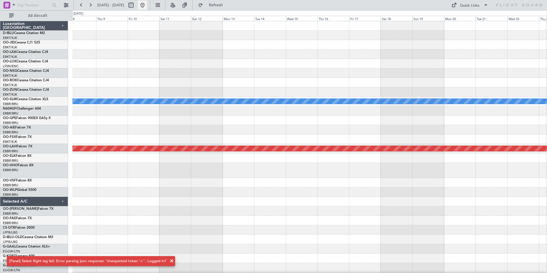
click at [147, 5] on button at bounding box center [142, 5] width 9 height 9
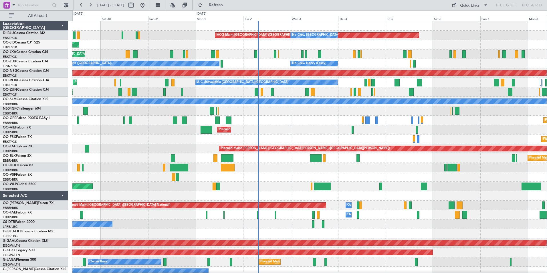
click at [363, 179] on div at bounding box center [309, 176] width 475 height 9
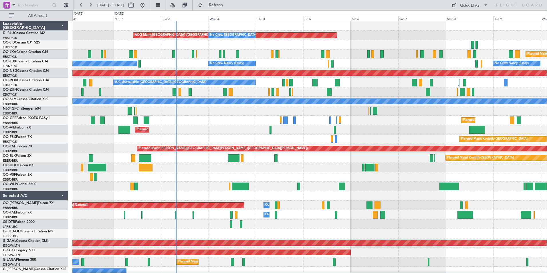
click at [253, 185] on div "AOG Maint [GEOGRAPHIC_DATA] ([GEOGRAPHIC_DATA] National) No Crew [GEOGRAPHIC_DA…" at bounding box center [309, 224] width 475 height 406
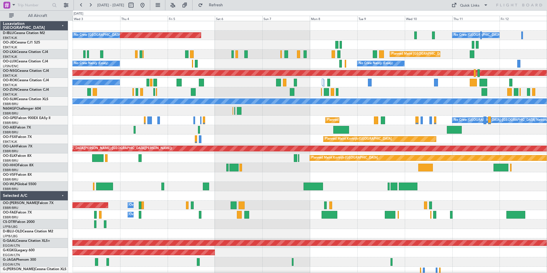
click at [261, 177] on div at bounding box center [309, 176] width 475 height 9
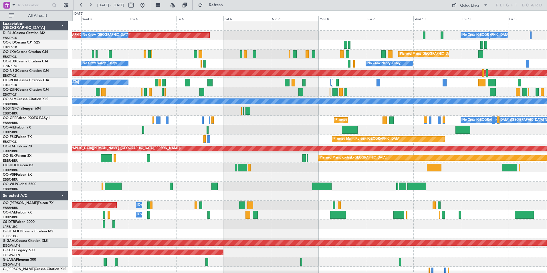
click at [281, 184] on div "AOG Maint [GEOGRAPHIC_DATA] ([GEOGRAPHIC_DATA] National) No Crew [GEOGRAPHIC_DA…" at bounding box center [309, 214] width 475 height 387
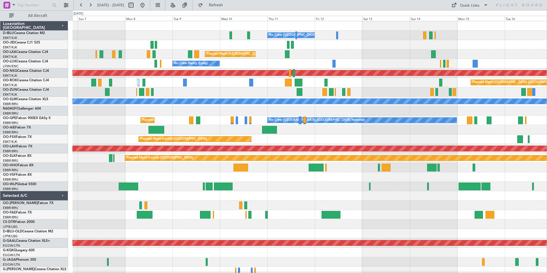
click at [319, 189] on div at bounding box center [309, 186] width 475 height 9
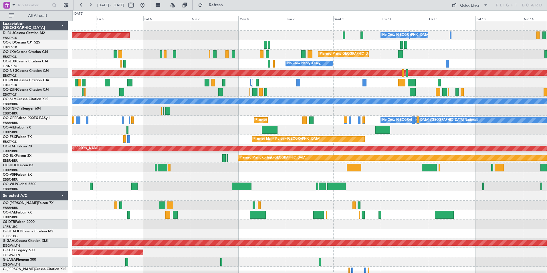
click at [401, 177] on div at bounding box center [309, 176] width 475 height 9
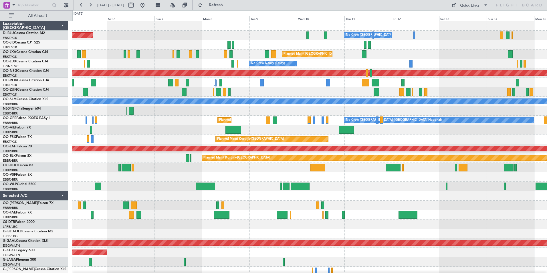
click at [245, 182] on div "No Crew [GEOGRAPHIC_DATA] ([GEOGRAPHIC_DATA] National) AOG Maint [GEOGRAPHIC_DA…" at bounding box center [309, 210] width 475 height 378
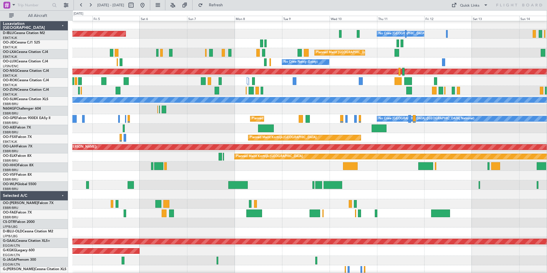
scroll to position [1, 0]
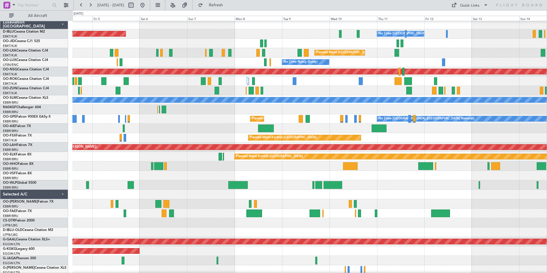
click at [394, 191] on div at bounding box center [309, 194] width 475 height 9
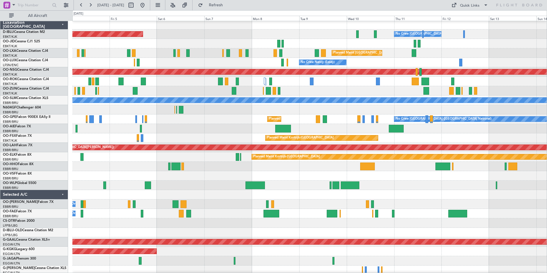
click at [198, 169] on div at bounding box center [309, 166] width 475 height 9
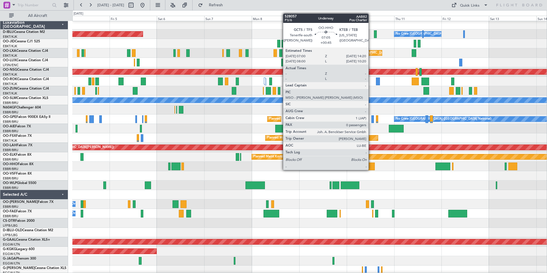
click at [371, 164] on div at bounding box center [367, 167] width 15 height 8
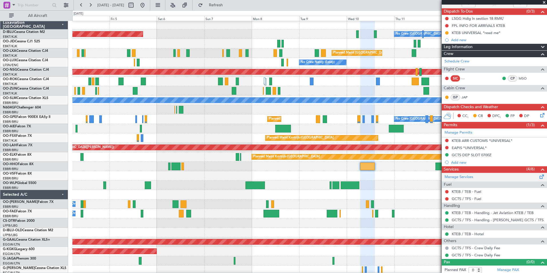
scroll to position [50, 0]
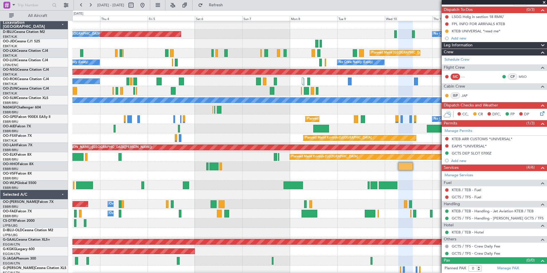
click at [319, 180] on div at bounding box center [309, 175] width 475 height 9
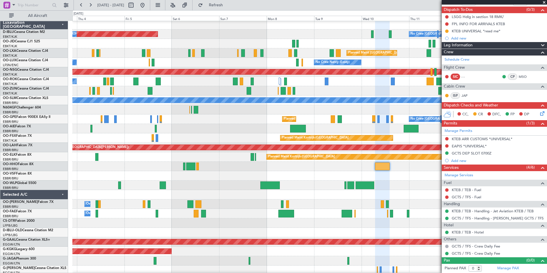
click at [305, 170] on div at bounding box center [309, 166] width 475 height 9
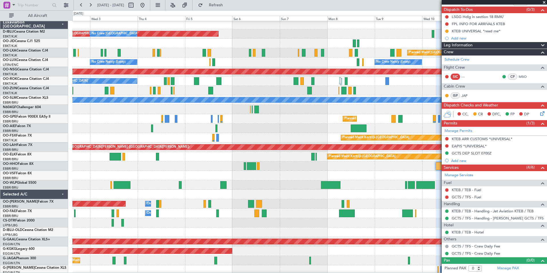
click at [369, 171] on div at bounding box center [309, 175] width 475 height 9
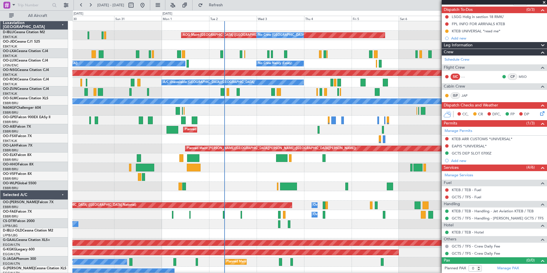
scroll to position [0, 0]
click at [305, 118] on div "AOG Maint [GEOGRAPHIC_DATA] ([GEOGRAPHIC_DATA] National) No Crew [GEOGRAPHIC_DA…" at bounding box center [309, 214] width 475 height 387
click at [327, 163] on div "Planned Maint Kortrijk-[GEOGRAPHIC_DATA]" at bounding box center [309, 157] width 475 height 9
click at [311, 156] on div "Planned Maint Kortrijk-[GEOGRAPHIC_DATA]" at bounding box center [309, 157] width 475 height 9
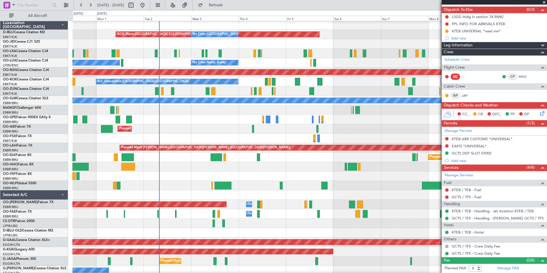
click at [111, 192] on div "AOG Maint [GEOGRAPHIC_DATA] ([GEOGRAPHIC_DATA] National) No Crew [GEOGRAPHIC_DA…" at bounding box center [309, 213] width 475 height 387
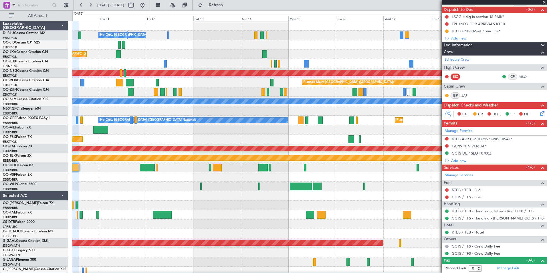
click at [66, 189] on div "No Crew [GEOGRAPHIC_DATA] ([GEOGRAPHIC_DATA] National) Planned Maint [GEOGRAPHI…" at bounding box center [273, 141] width 547 height 263
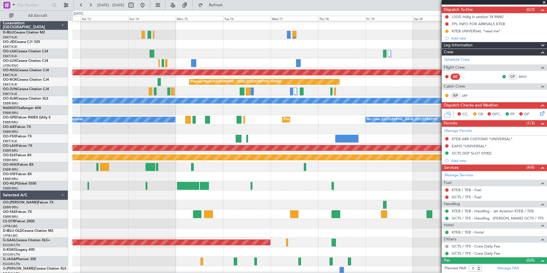
click at [188, 188] on div at bounding box center [309, 185] width 475 height 9
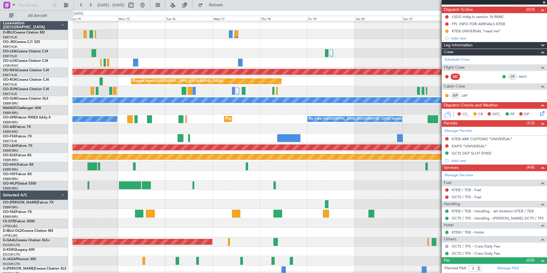
click at [190, 177] on div at bounding box center [309, 175] width 475 height 9
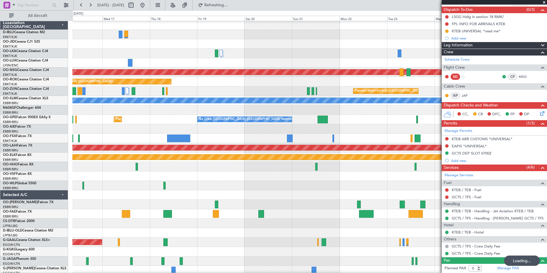
scroll to position [0, 0]
click at [0, 192] on html "[DATE] - [DATE] Refreshing... Quick Links All Aircraft A/C Unavailable [GEOGRAP…" at bounding box center [273, 136] width 547 height 273
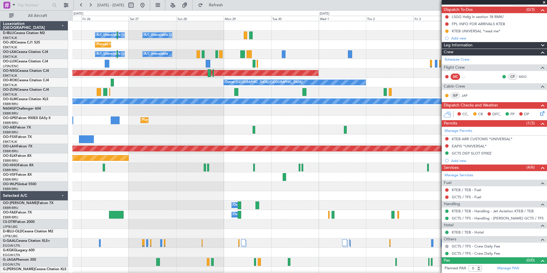
click at [0, 196] on html "[DATE] - [DATE] Refresh Quick Links All Aircraft A/C Unavailable [GEOGRAPHIC_DA…" at bounding box center [273, 136] width 547 height 273
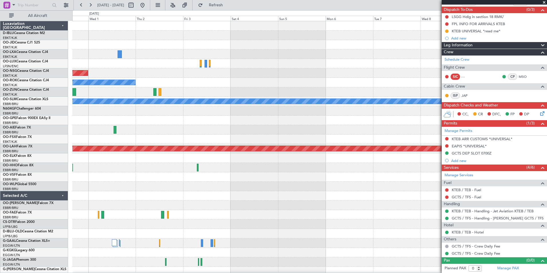
click at [149, 188] on div "Planned Maint [GEOGRAPHIC_DATA] ([GEOGRAPHIC_DATA]) Owner [GEOGRAPHIC_DATA]-[GE…" at bounding box center [309, 210] width 475 height 378
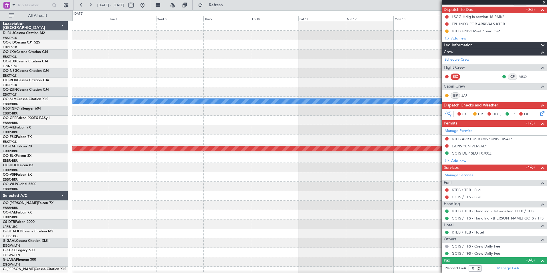
click at [23, 212] on div "A/C Unavailable [GEOGRAPHIC_DATA] Planned [GEOGRAPHIC_DATA][PERSON_NAME]-[GEOGR…" at bounding box center [273, 141] width 547 height 263
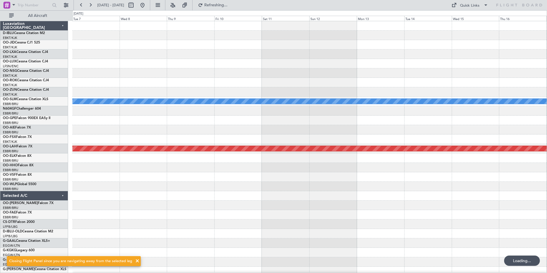
click at [177, 201] on div "A/C Unavailable [GEOGRAPHIC_DATA] Planned [GEOGRAPHIC_DATA][PERSON_NAME]-[GEOGR…" at bounding box center [309, 200] width 475 height 359
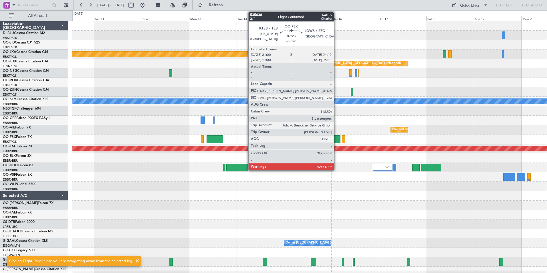
click at [337, 139] on div at bounding box center [332, 139] width 15 height 8
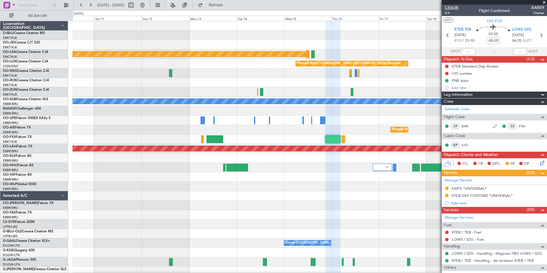
click at [451, 8] on span "535638" at bounding box center [452, 8] width 14 height 6
click at [455, 5] on span "535638" at bounding box center [452, 8] width 14 height 6
click at [147, 7] on button at bounding box center [142, 5] width 9 height 9
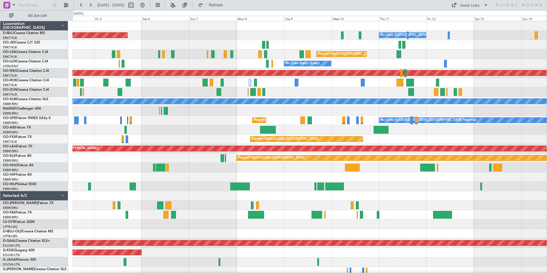
click at [98, 181] on div "AOG Maint [GEOGRAPHIC_DATA] ([GEOGRAPHIC_DATA] National) No Crew [GEOGRAPHIC_DA…" at bounding box center [309, 224] width 475 height 406
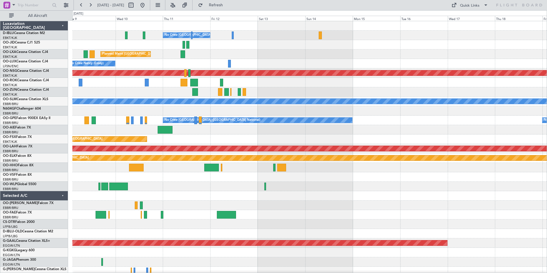
click at [113, 177] on div "No Crew [GEOGRAPHIC_DATA] ([GEOGRAPHIC_DATA] National) Planned Maint [GEOGRAPHI…" at bounding box center [309, 224] width 475 height 406
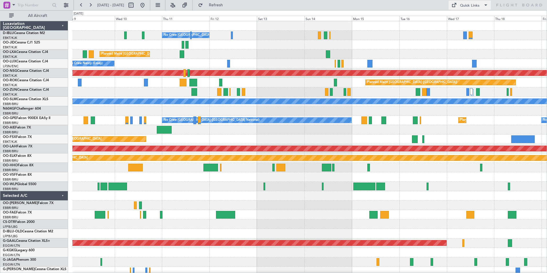
click at [482, 3] on button "Quick Links" at bounding box center [470, 5] width 42 height 9
click at [481, 19] on button "Trip Builder" at bounding box center [470, 19] width 43 height 14
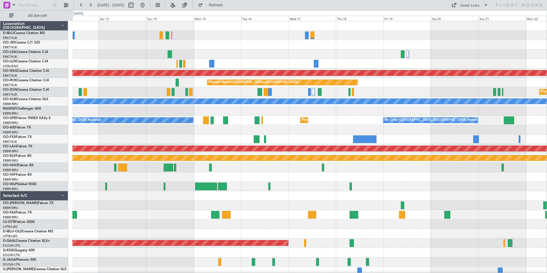
click at [101, 215] on div "No Crew [GEOGRAPHIC_DATA] ([GEOGRAPHIC_DATA] National) Planned Maint [GEOGRAPHI…" at bounding box center [309, 214] width 475 height 387
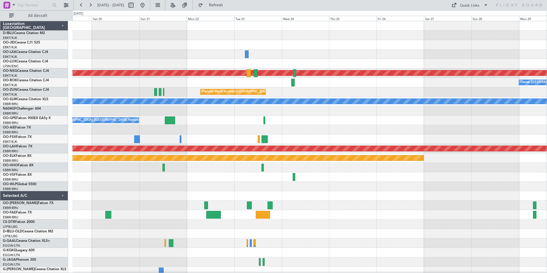
click at [189, 208] on div at bounding box center [309, 205] width 475 height 9
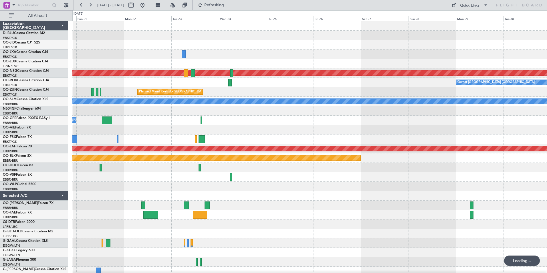
click at [190, 216] on div "Planned Maint [GEOGRAPHIC_DATA] ([GEOGRAPHIC_DATA]) Owner [GEOGRAPHIC_DATA]-[GE…" at bounding box center [309, 200] width 475 height 359
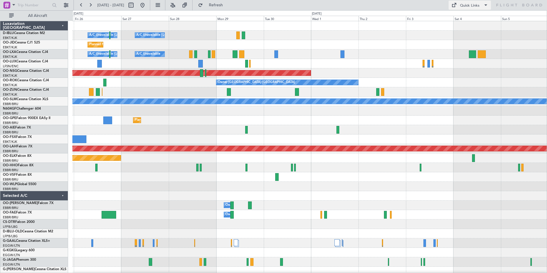
click at [478, 7] on div "Quick Links" at bounding box center [469, 6] width 19 height 6
click at [479, 14] on button "Trip Builder" at bounding box center [470, 19] width 43 height 14
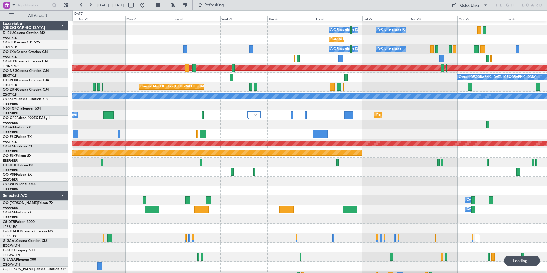
click at [420, 165] on div at bounding box center [309, 162] width 475 height 9
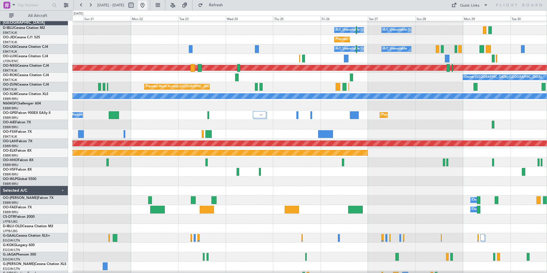
click at [150, 4] on fb-range-datepicker "[DATE] - [DATE]" at bounding box center [112, 5] width 77 height 10
click at [147, 6] on button at bounding box center [142, 5] width 9 height 9
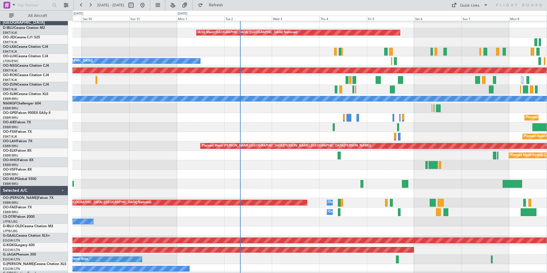
scroll to position [0, 0]
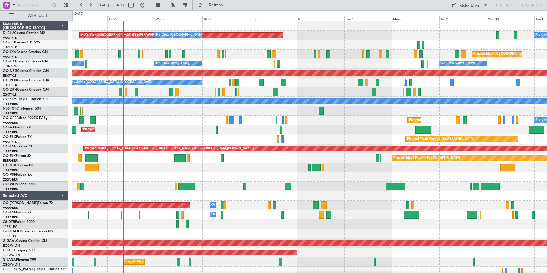
click at [267, 186] on div "AOG Maint [GEOGRAPHIC_DATA] ([GEOGRAPHIC_DATA] National) No Crew [GEOGRAPHIC_DA…" at bounding box center [309, 214] width 475 height 387
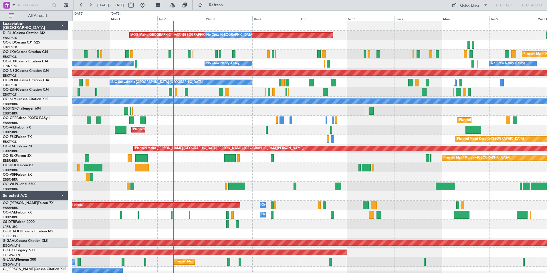
click at [185, 180] on div "AOG Maint [GEOGRAPHIC_DATA] ([GEOGRAPHIC_DATA] National) No Crew [GEOGRAPHIC_DA…" at bounding box center [309, 214] width 475 height 387
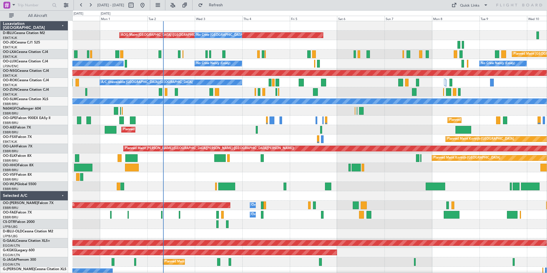
click at [276, 193] on div "AOG Maint [GEOGRAPHIC_DATA] ([GEOGRAPHIC_DATA] National) No Crew [GEOGRAPHIC_DA…" at bounding box center [309, 214] width 475 height 387
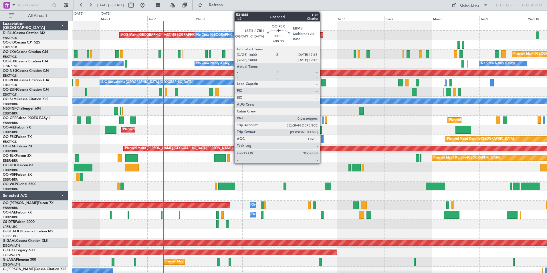
click at [323, 139] on div at bounding box center [322, 139] width 3 height 8
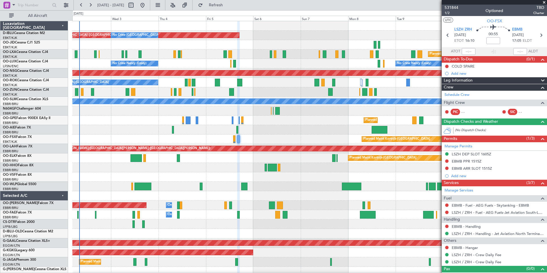
click at [301, 171] on div at bounding box center [309, 167] width 475 height 9
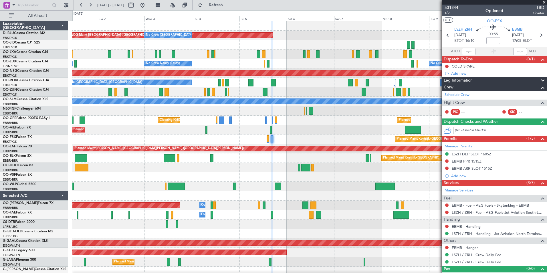
click at [240, 165] on div "AOG Maint [GEOGRAPHIC_DATA] ([GEOGRAPHIC_DATA] National) No Crew [GEOGRAPHIC_DA…" at bounding box center [309, 214] width 475 height 387
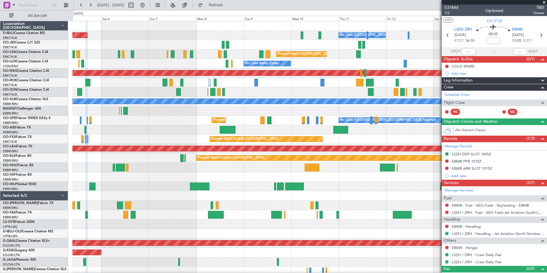
click at [39, 65] on div "AOG Maint [GEOGRAPHIC_DATA] ([GEOGRAPHIC_DATA] National) No Crew [GEOGRAPHIC_DA…" at bounding box center [273, 141] width 547 height 263
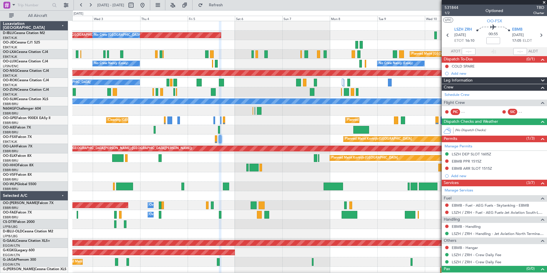
click at [423, 85] on div "A/C Unavailable [GEOGRAPHIC_DATA]-[GEOGRAPHIC_DATA]" at bounding box center [309, 82] width 475 height 9
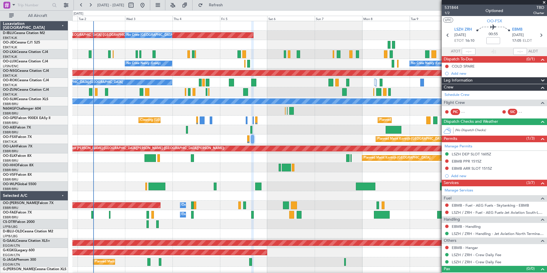
click at [304, 185] on div "AOG Maint [GEOGRAPHIC_DATA] ([GEOGRAPHIC_DATA] National) No Crew [GEOGRAPHIC_DA…" at bounding box center [309, 214] width 475 height 387
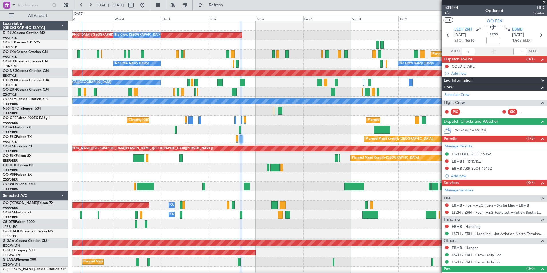
click at [204, 217] on div "Owner Melsbroek Air Base" at bounding box center [309, 214] width 475 height 9
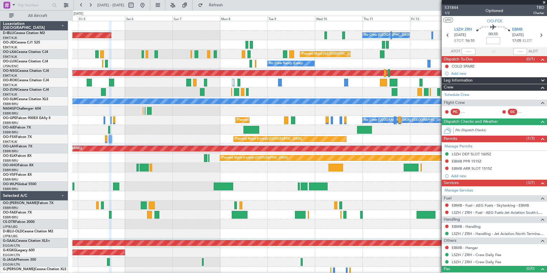
click at [228, 188] on div "AOG Maint [GEOGRAPHIC_DATA] ([GEOGRAPHIC_DATA] National) No Crew [GEOGRAPHIC_DA…" at bounding box center [309, 214] width 475 height 387
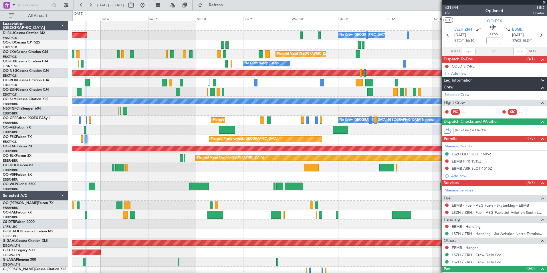
click at [331, 185] on div at bounding box center [309, 186] width 475 height 9
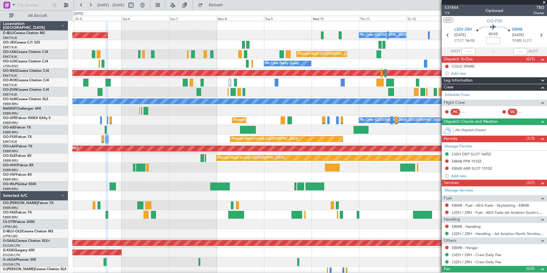
click at [296, 195] on div at bounding box center [309, 195] width 475 height 9
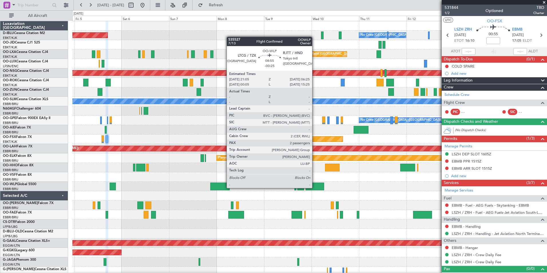
click at [315, 187] on div at bounding box center [315, 187] width 19 height 8
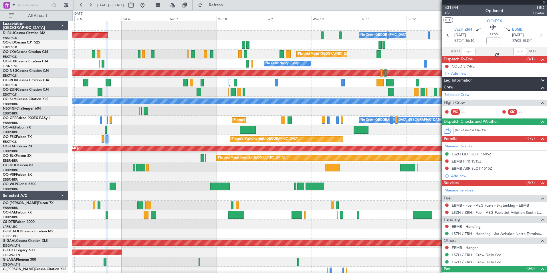
type input "-00:25"
type input "2"
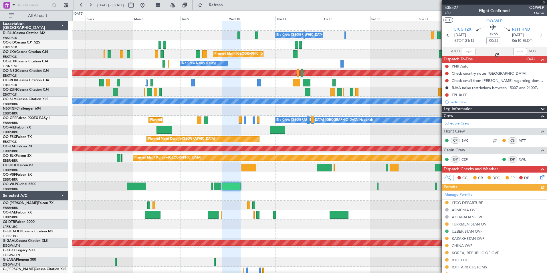
click at [174, 203] on div "No Crew [GEOGRAPHIC_DATA] ([GEOGRAPHIC_DATA] National) AOG Maint [GEOGRAPHIC_DA…" at bounding box center [309, 210] width 475 height 378
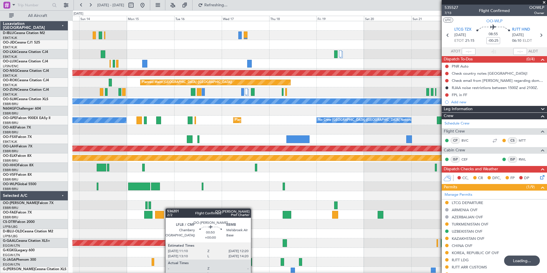
click at [147, 211] on div "No Crew [GEOGRAPHIC_DATA] ([GEOGRAPHIC_DATA] National) Planned Maint [GEOGRAPHI…" at bounding box center [309, 214] width 475 height 387
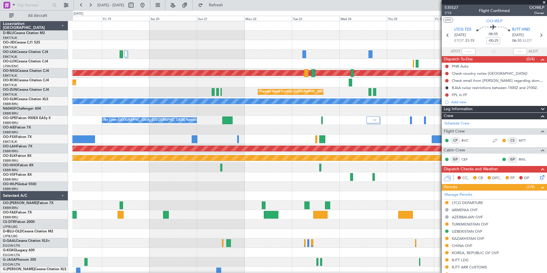
click at [123, 210] on div "A/C Unavailable [GEOGRAPHIC_DATA] ([GEOGRAPHIC_DATA] National) A/C Unavailable …" at bounding box center [309, 214] width 475 height 387
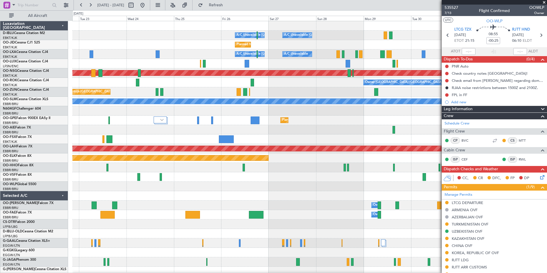
click at [104, 209] on div "A/C Unavailable [GEOGRAPHIC_DATA] ([GEOGRAPHIC_DATA] National) A/C Unavailable …" at bounding box center [309, 210] width 475 height 378
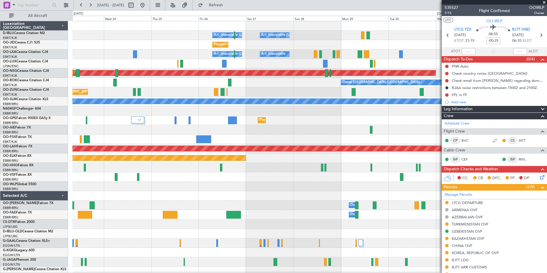
click at [108, 219] on div "A/C Unavailable [GEOGRAPHIC_DATA] ([GEOGRAPHIC_DATA] National) A/C Unavailable …" at bounding box center [309, 210] width 475 height 378
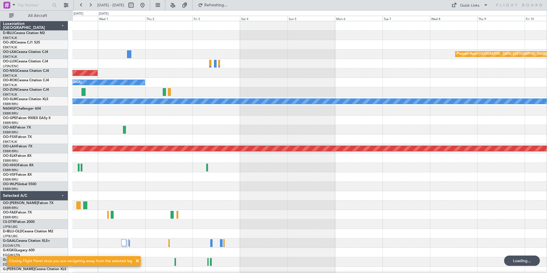
click at [149, 205] on div "Planned Maint [GEOGRAPHIC_DATA] ([GEOGRAPHIC_DATA]) Planned Maint [GEOGRAPHIC_D…" at bounding box center [309, 200] width 475 height 359
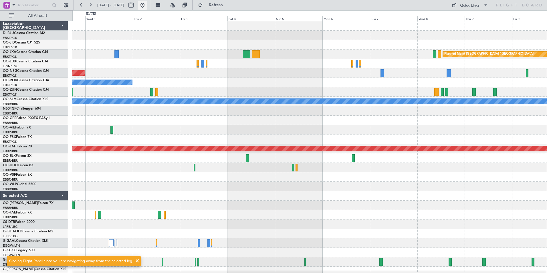
click at [147, 6] on button at bounding box center [142, 5] width 9 height 9
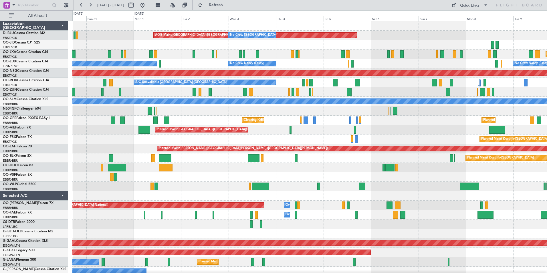
click at [296, 196] on div "AOG Maint [GEOGRAPHIC_DATA] ([GEOGRAPHIC_DATA] National) No Crew [GEOGRAPHIC_DA…" at bounding box center [309, 224] width 475 height 406
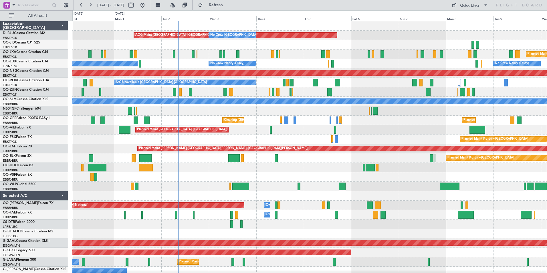
click at [289, 188] on div "Planned Maint [GEOGRAPHIC_DATA] ([GEOGRAPHIC_DATA])" at bounding box center [309, 186] width 475 height 9
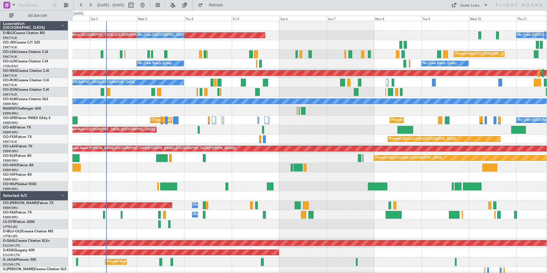
click at [457, 112] on div at bounding box center [309, 110] width 475 height 9
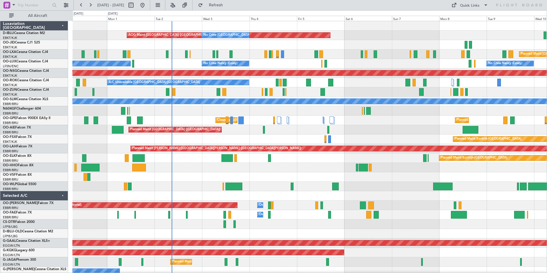
click at [246, 135] on div "AOG Maint Brussels (Brussels National) No Crew Brussels (Brussels National) No …" at bounding box center [309, 214] width 475 height 387
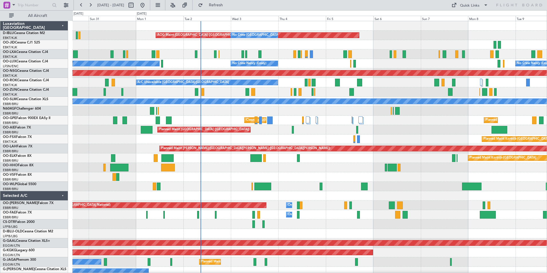
click at [259, 135] on div "AOG Maint Brussels (Brussels National) No Crew Brussels (Brussels National) No …" at bounding box center [309, 214] width 475 height 387
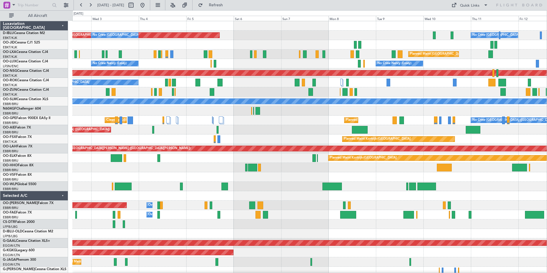
click at [220, 137] on div "AOG Maint Brussels (Brussels National) No Crew Brussels (Brussels National) No …" at bounding box center [309, 214] width 475 height 387
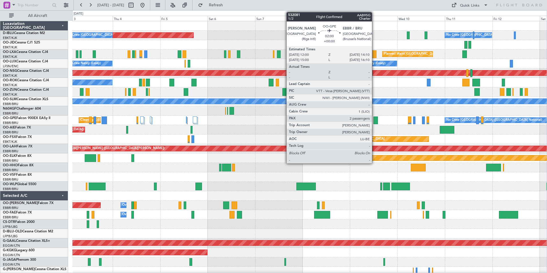
click at [375, 123] on div at bounding box center [376, 120] width 4 height 8
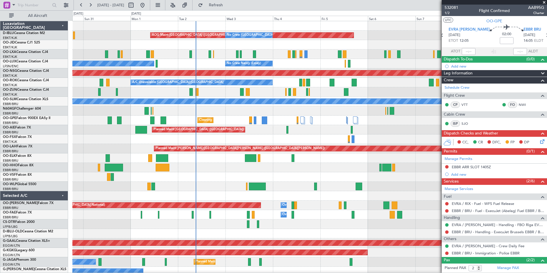
click at [335, 165] on div "AOG Maint Brussels (Brussels National) No Crew Brussels (Brussels National) No …" at bounding box center [309, 214] width 475 height 387
